Goal: Task Accomplishment & Management: Complete application form

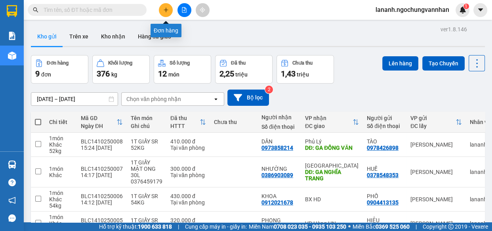
click at [164, 11] on icon "plus" at bounding box center [166, 10] width 6 height 6
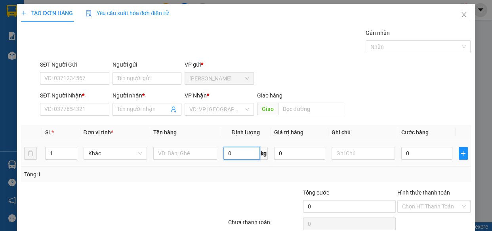
click at [234, 155] on input "0" at bounding box center [241, 153] width 36 height 13
type input "34"
click at [191, 149] on input "text" at bounding box center [185, 153] width 64 height 13
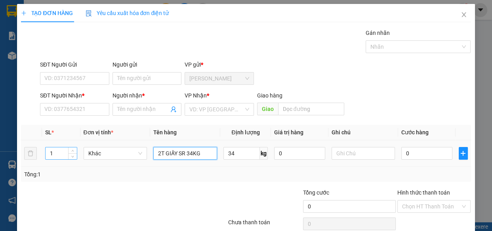
type input "2T GIẤY SR 34KG"
drag, startPoint x: 46, startPoint y: 155, endPoint x: 45, endPoint y: 151, distance: 4.3
click at [46, 155] on input "1" at bounding box center [61, 153] width 31 height 12
drag, startPoint x: 59, startPoint y: 152, endPoint x: 54, endPoint y: 148, distance: 6.3
click at [20, 150] on div "TẠO ĐƠN HÀNG Yêu cầu xuất hóa đơn điện tử Transit Pickup Surcharge Ids Transit …" at bounding box center [245, 130] width 457 height 252
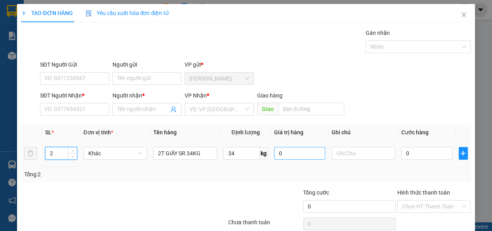
type input "2"
click at [298, 153] on input "0" at bounding box center [299, 153] width 51 height 13
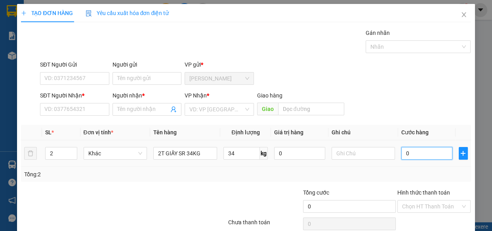
click at [420, 150] on input "0" at bounding box center [426, 153] width 51 height 13
type input "2"
type input "27"
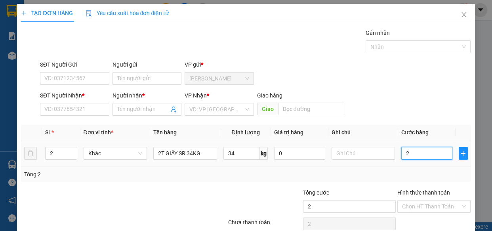
type input "27"
type input "270"
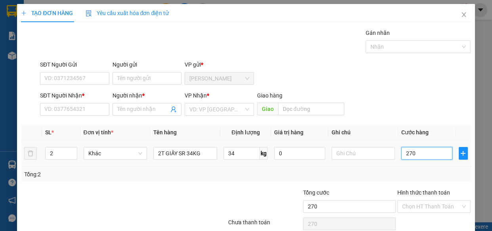
type input "2.700"
type input "27.000"
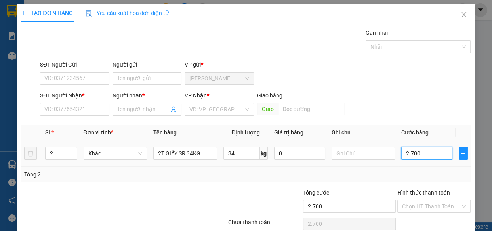
type input "27.000"
type input "270.000"
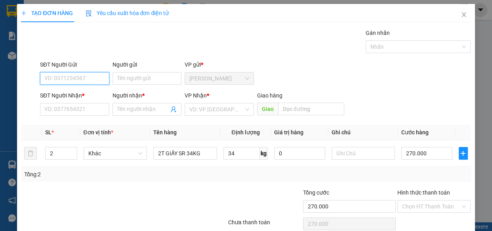
click at [55, 77] on input "SĐT Người Gửi" at bounding box center [74, 78] width 69 height 13
click at [222, 106] on input "search" at bounding box center [216, 109] width 54 height 12
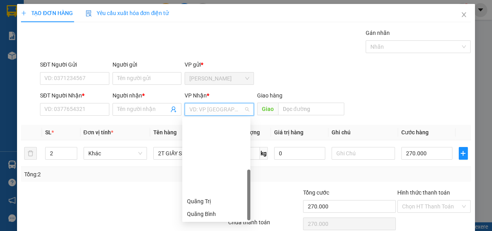
scroll to position [88, 0]
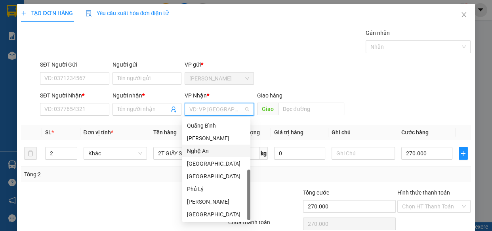
drag, startPoint x: 207, startPoint y: 152, endPoint x: 22, endPoint y: 207, distance: 192.5
click at [205, 152] on div "Nghệ An" at bounding box center [216, 150] width 59 height 9
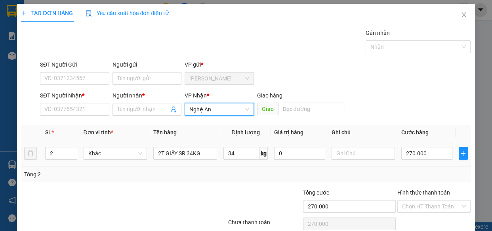
drag, startPoint x: 46, startPoint y: 210, endPoint x: 317, endPoint y: 141, distance: 279.4
click at [87, 212] on div at bounding box center [85, 202] width 131 height 28
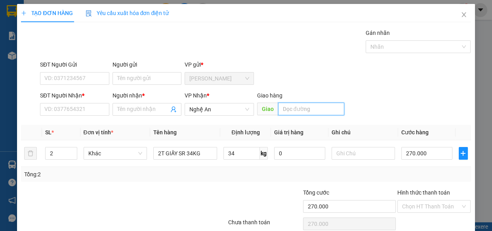
click at [278, 108] on input "text" at bounding box center [311, 109] width 66 height 13
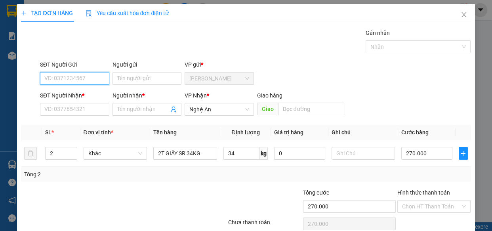
click at [81, 78] on input "SĐT Người Gửi" at bounding box center [74, 78] width 69 height 13
type input "0898621486"
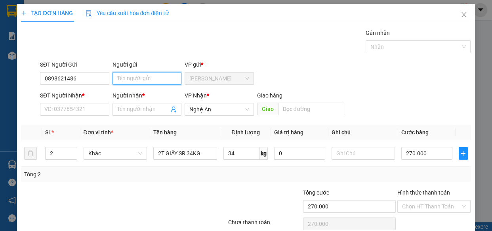
click at [156, 77] on input "Người gửi" at bounding box center [146, 78] width 69 height 13
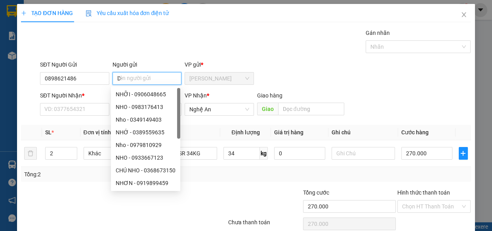
type input "D"
type input "ĐÀO"
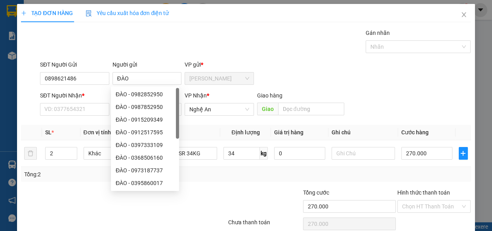
click at [164, 37] on div "Gán nhãn Nhãn" at bounding box center [255, 42] width 434 height 28
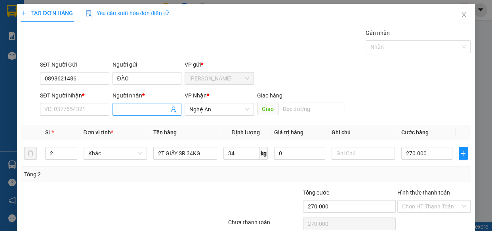
click at [114, 112] on span at bounding box center [146, 109] width 69 height 13
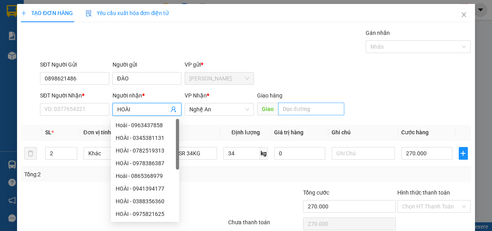
type input "HOÀI"
click at [291, 108] on input "text" at bounding box center [311, 109] width 66 height 13
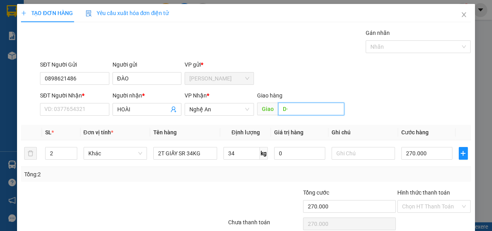
type input "D"
type input "ĐẦU ĐG N5"
click at [68, 101] on div "SĐT Người Nhận *" at bounding box center [74, 97] width 69 height 12
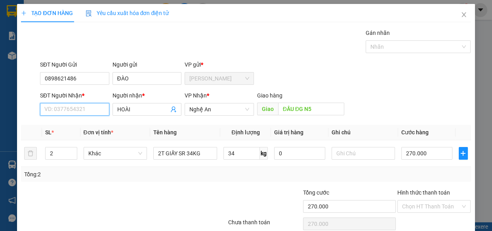
click at [70, 108] on input "SĐT Người Nhận *" at bounding box center [74, 109] width 69 height 13
click at [59, 110] on input "09799245861" at bounding box center [74, 109] width 69 height 13
click at [91, 109] on input "0979245861" at bounding box center [74, 109] width 69 height 13
type input "0979245861"
drag, startPoint x: 132, startPoint y: 194, endPoint x: 96, endPoint y: 171, distance: 43.0
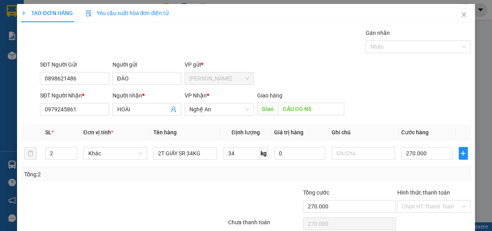
click at [132, 194] on div at bounding box center [85, 202] width 131 height 28
drag, startPoint x: 82, startPoint y: 110, endPoint x: 1, endPoint y: 115, distance: 80.9
click at [0, 115] on div "TẠO ĐƠN HÀNG Yêu cầu xuất hóa đơn điện tử Transit Pickup Surcharge Ids Transit …" at bounding box center [246, 115] width 492 height 231
click at [410, 200] on input "Hình thức thanh toán" at bounding box center [431, 206] width 59 height 12
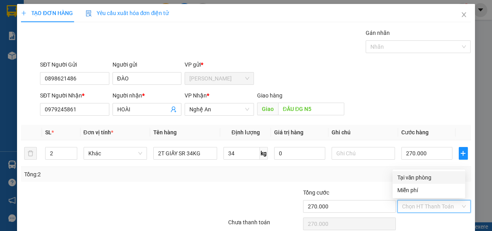
click at [406, 179] on div "Tại văn phòng" at bounding box center [428, 177] width 63 height 9
type input "0"
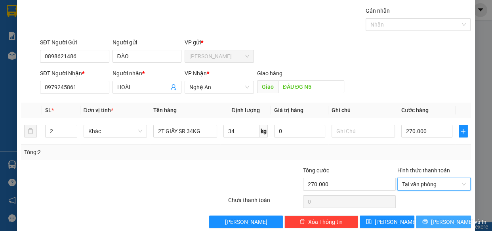
scroll to position [34, 0]
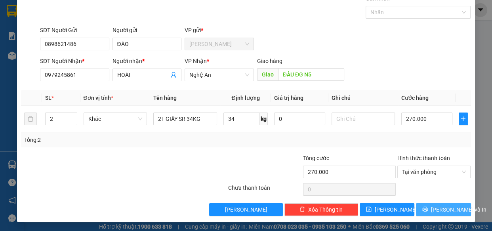
click at [430, 207] on button "[PERSON_NAME] và In" at bounding box center [443, 209] width 55 height 13
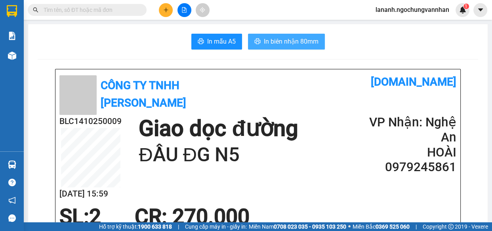
click at [298, 44] on span "In biên nhận 80mm" at bounding box center [291, 41] width 55 height 10
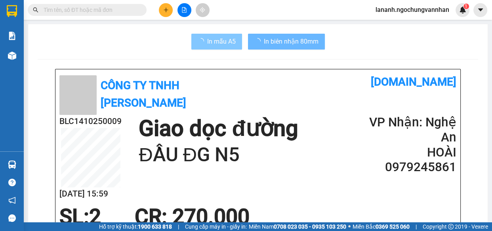
click at [221, 42] on span "In mẫu A5" at bounding box center [221, 41] width 28 height 10
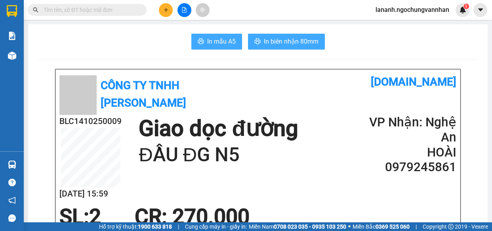
drag, startPoint x: 226, startPoint y: 44, endPoint x: 251, endPoint y: 45, distance: 25.0
click at [227, 44] on span "In mẫu A5" at bounding box center [221, 41] width 28 height 10
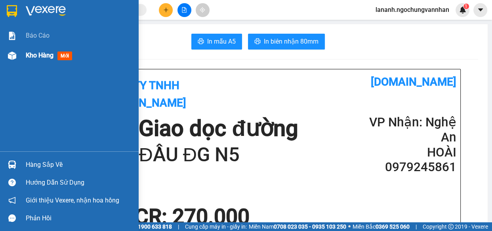
drag, startPoint x: 46, startPoint y: 45, endPoint x: 38, endPoint y: 57, distance: 14.8
click at [46, 47] on div "Báo cáo Kho hàng mới" at bounding box center [69, 88] width 139 height 125
click at [38, 57] on span "Kho hàng" at bounding box center [40, 55] width 28 height 8
